Goal: Book appointment/travel/reservation

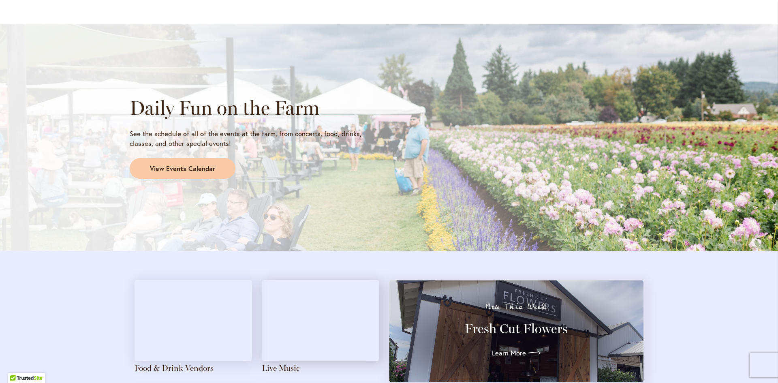
scroll to position [729, 0]
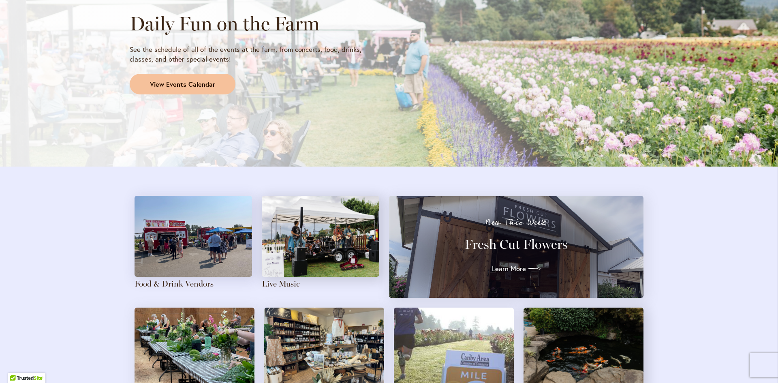
click at [205, 84] on span "View Events Calendar" at bounding box center [182, 84] width 65 height 9
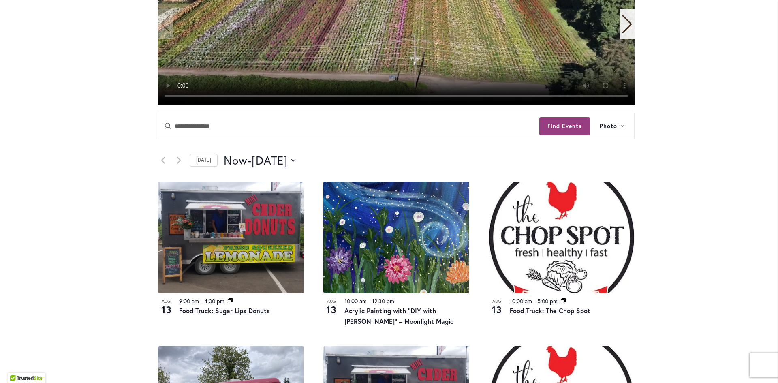
scroll to position [324, 0]
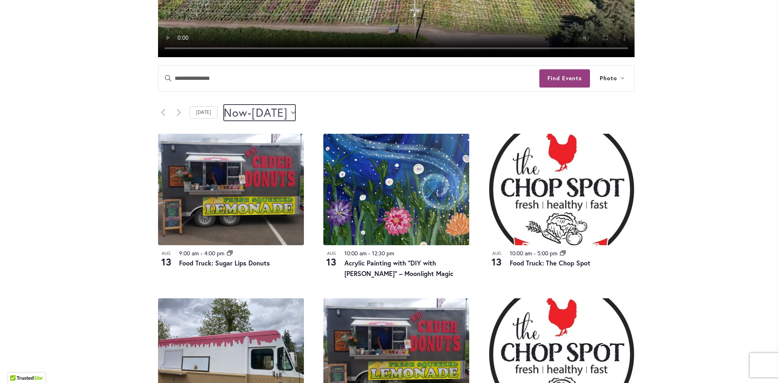
click at [288, 107] on span "[DATE]" at bounding box center [270, 113] width 36 height 16
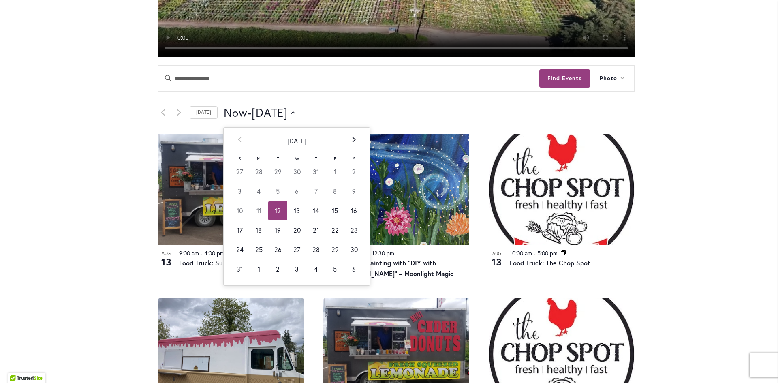
click at [352, 142] on icon at bounding box center [354, 140] width 4 height 6
click at [293, 209] on td "17" at bounding box center [296, 210] width 19 height 19
type input "*********"
click at [288, 209] on td "17" at bounding box center [296, 210] width 19 height 19
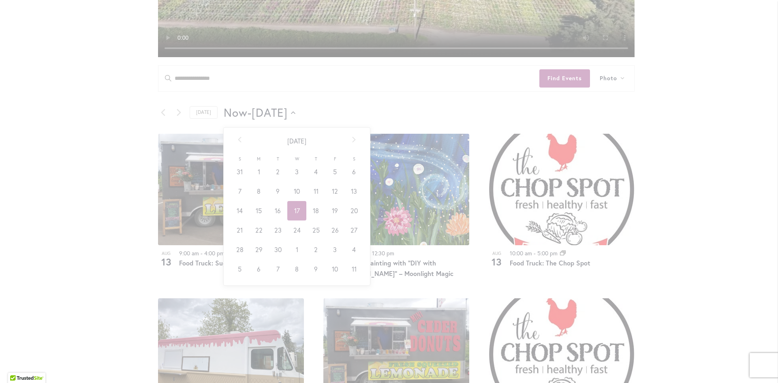
scroll to position [0, 0]
click at [107, 153] on div "Skip to Content Gift Shop & Office Open - [DATE]-[DATE] 9-4:30pm / Gift Shop Op…" at bounding box center [389, 327] width 778 height 1255
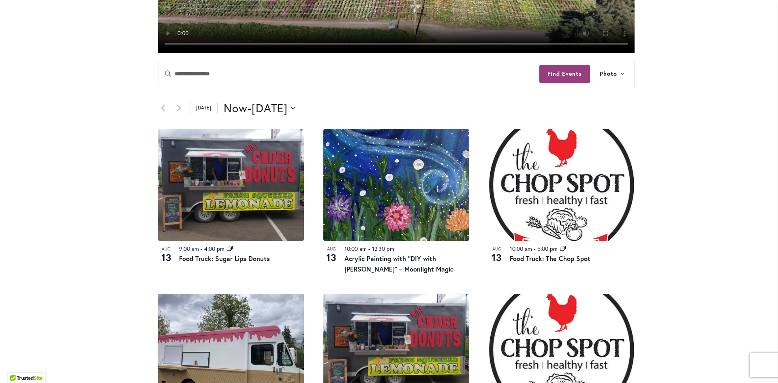
scroll to position [324, 0]
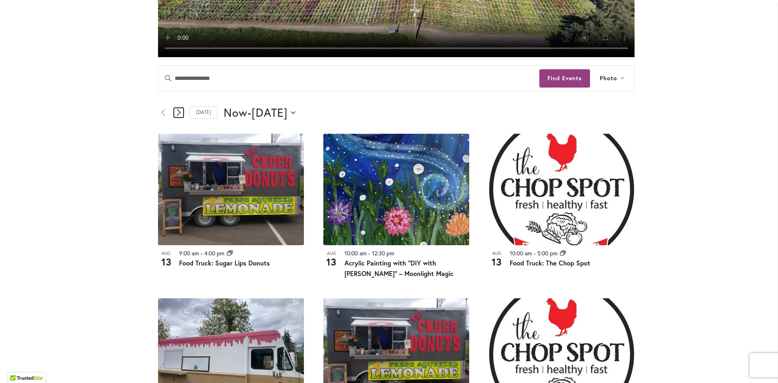
click at [177, 112] on icon "Next Events" at bounding box center [179, 113] width 4 height 8
click at [192, 113] on link "[DATE]" at bounding box center [204, 112] width 28 height 13
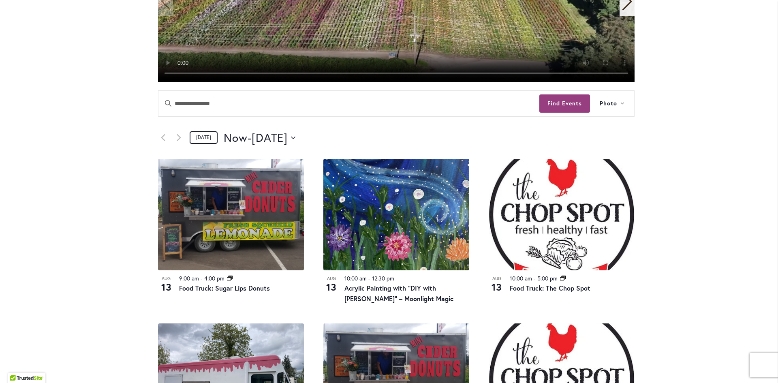
scroll to position [203, 0]
